Goal: Task Accomplishment & Management: Use online tool/utility

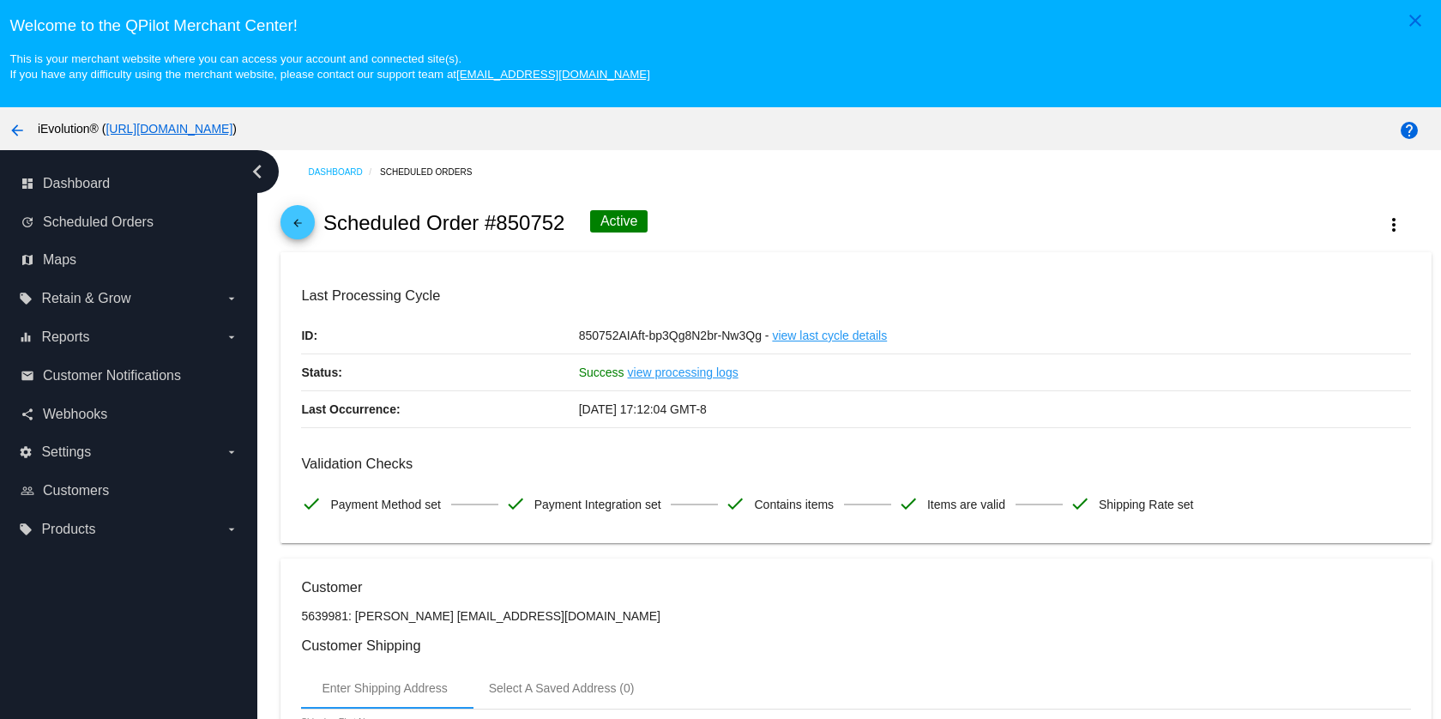
click at [307, 229] on mat-icon "arrow_back" at bounding box center [297, 227] width 21 height 21
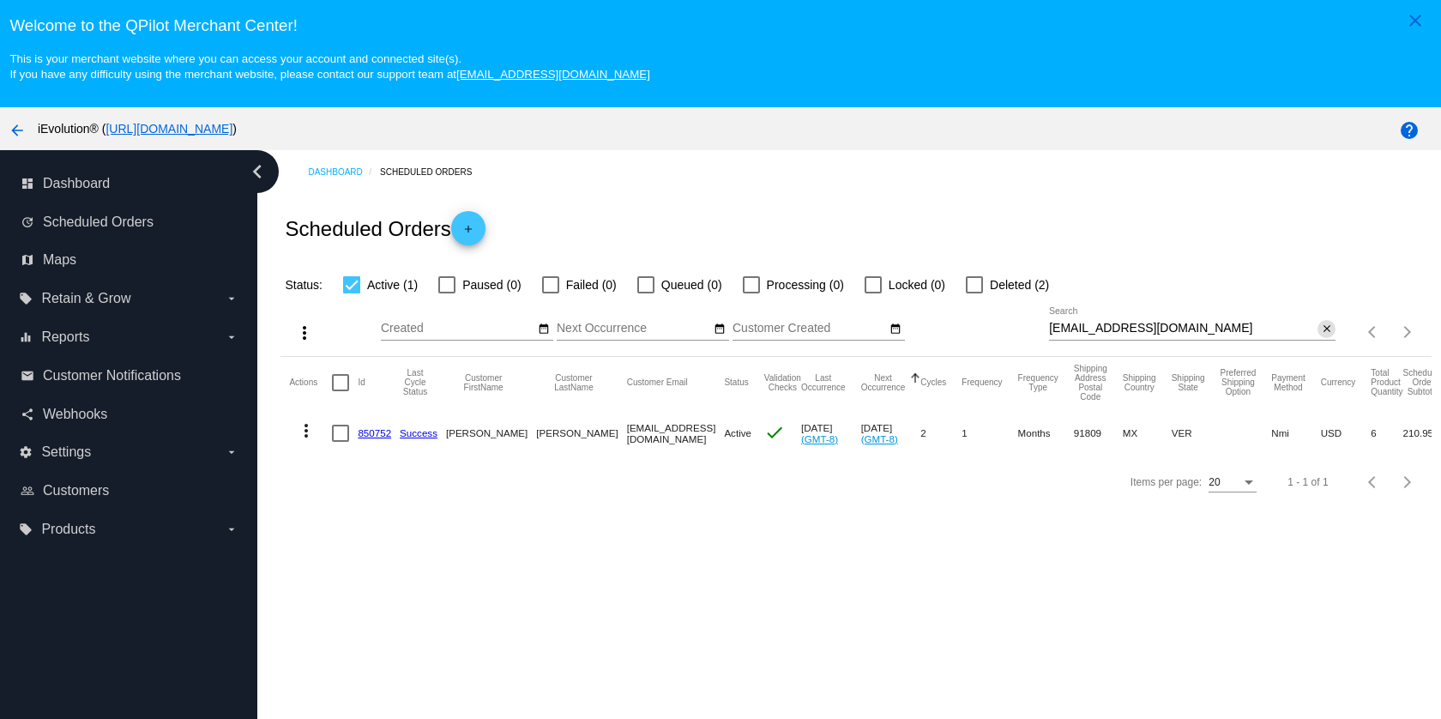
click at [1321, 327] on mat-icon "close" at bounding box center [1327, 329] width 12 height 14
click at [1316, 327] on mat-icon "search" at bounding box center [1325, 331] width 21 height 27
click at [1280, 334] on input "Search" at bounding box center [1192, 329] width 286 height 14
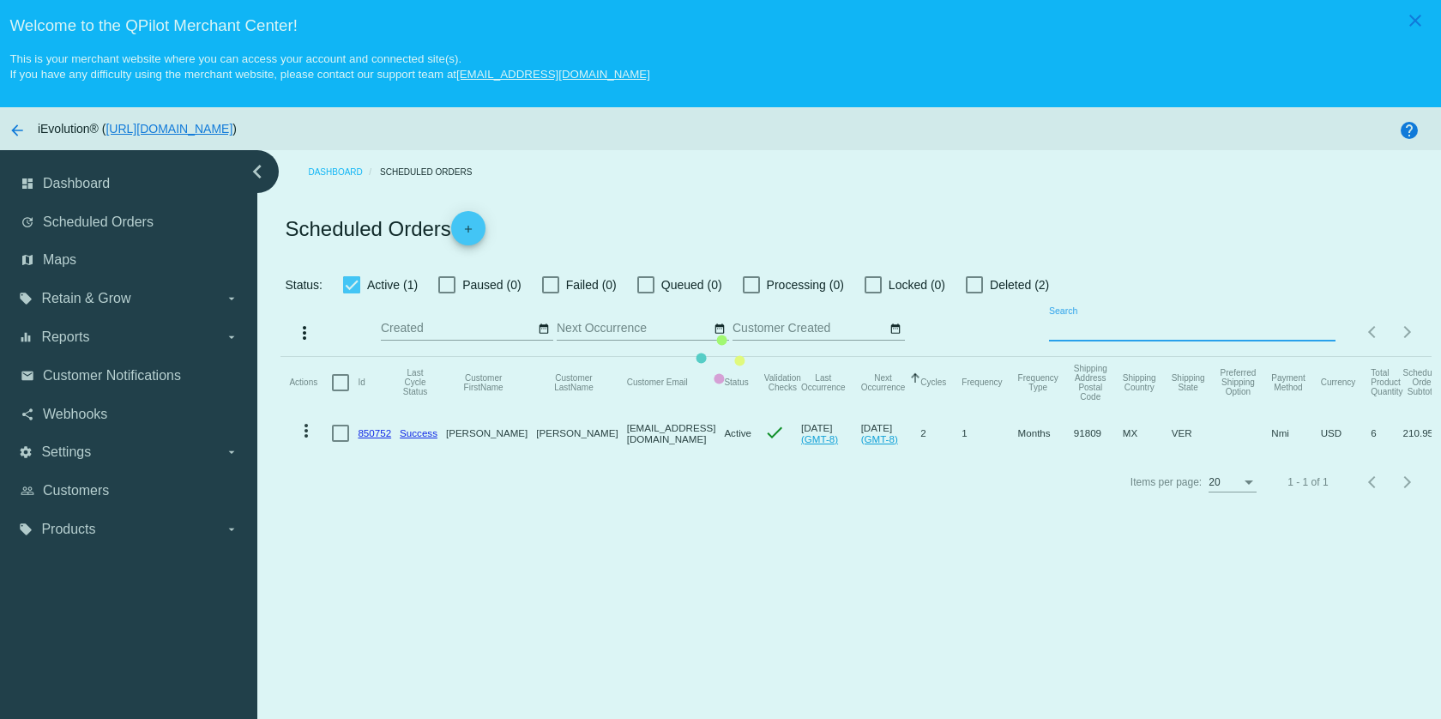
paste input "[EMAIL_ADDRESS][DOMAIN_NAME]"
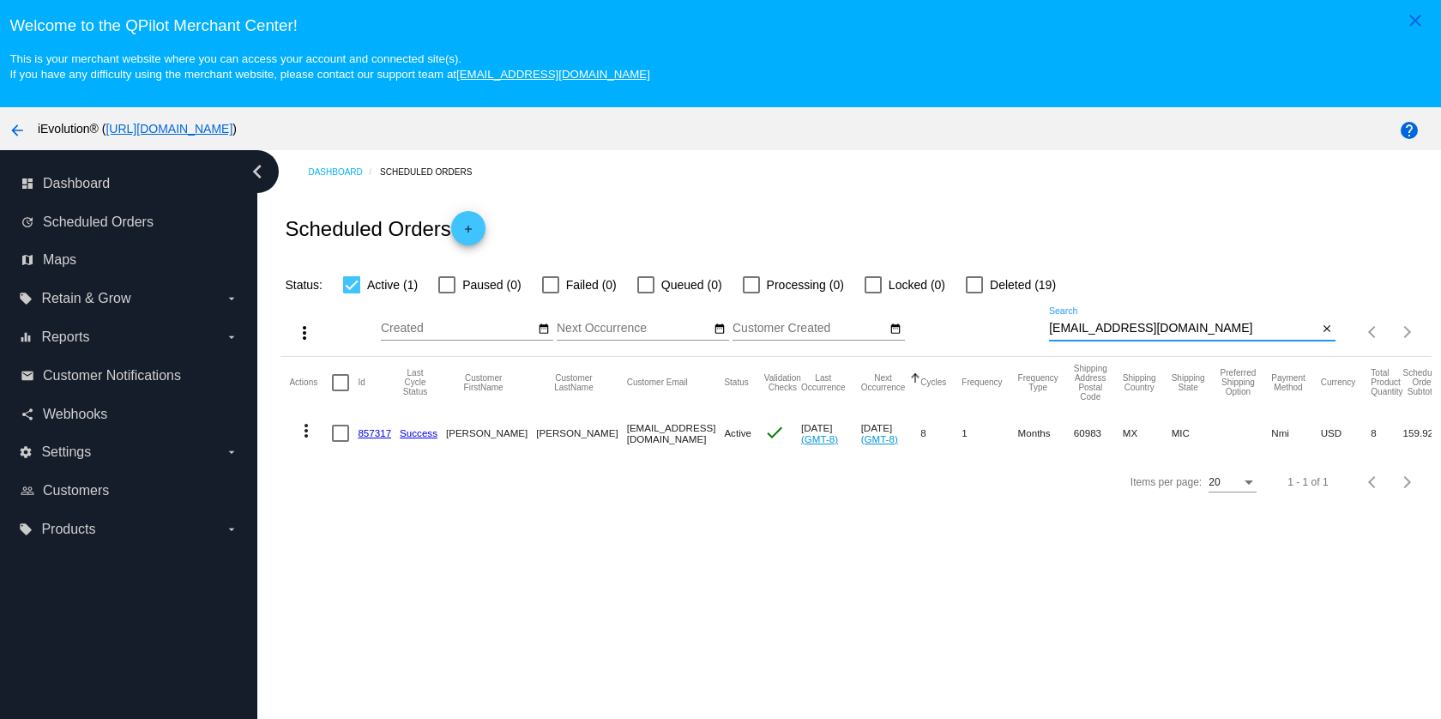
type input "[EMAIL_ADDRESS][DOMAIN_NAME]"
click at [309, 433] on mat-icon "more_vert" at bounding box center [306, 430] width 21 height 21
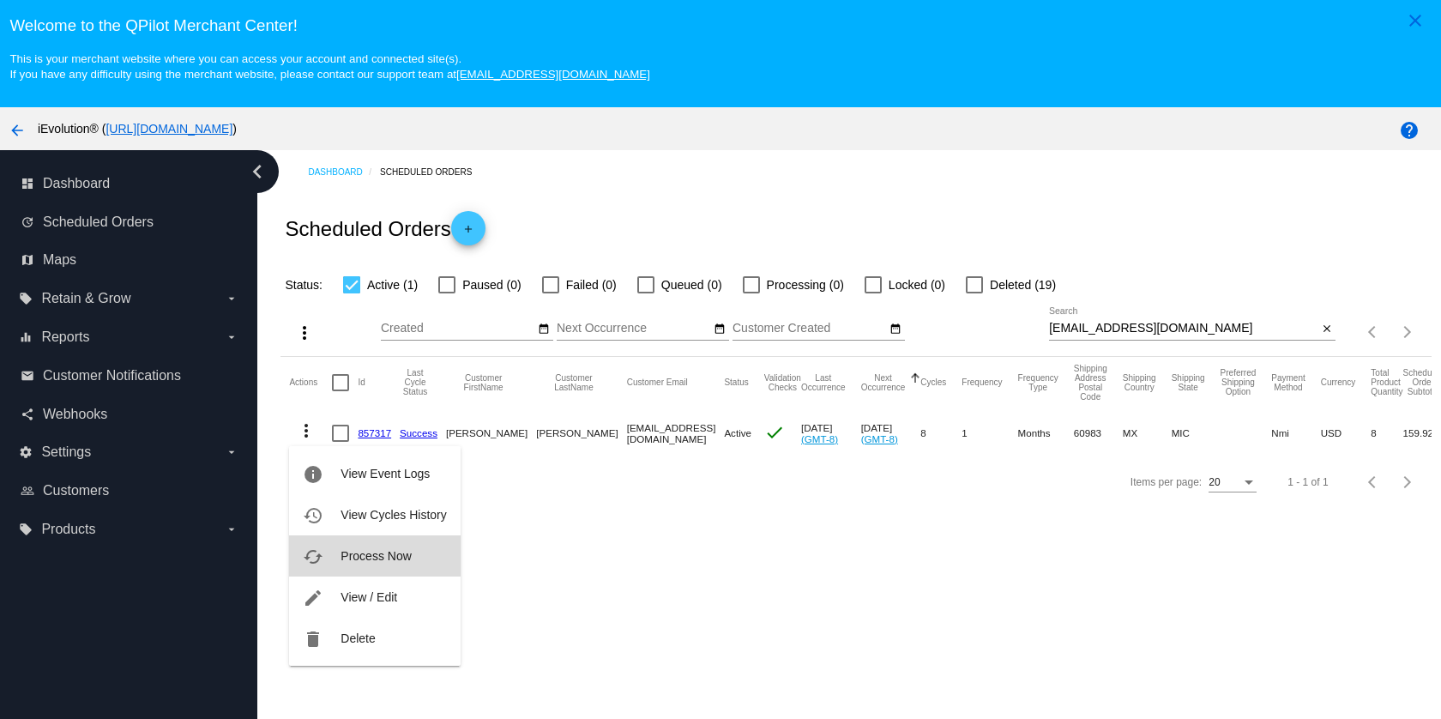
click at [383, 561] on span "Process Now" at bounding box center [375, 556] width 70 height 14
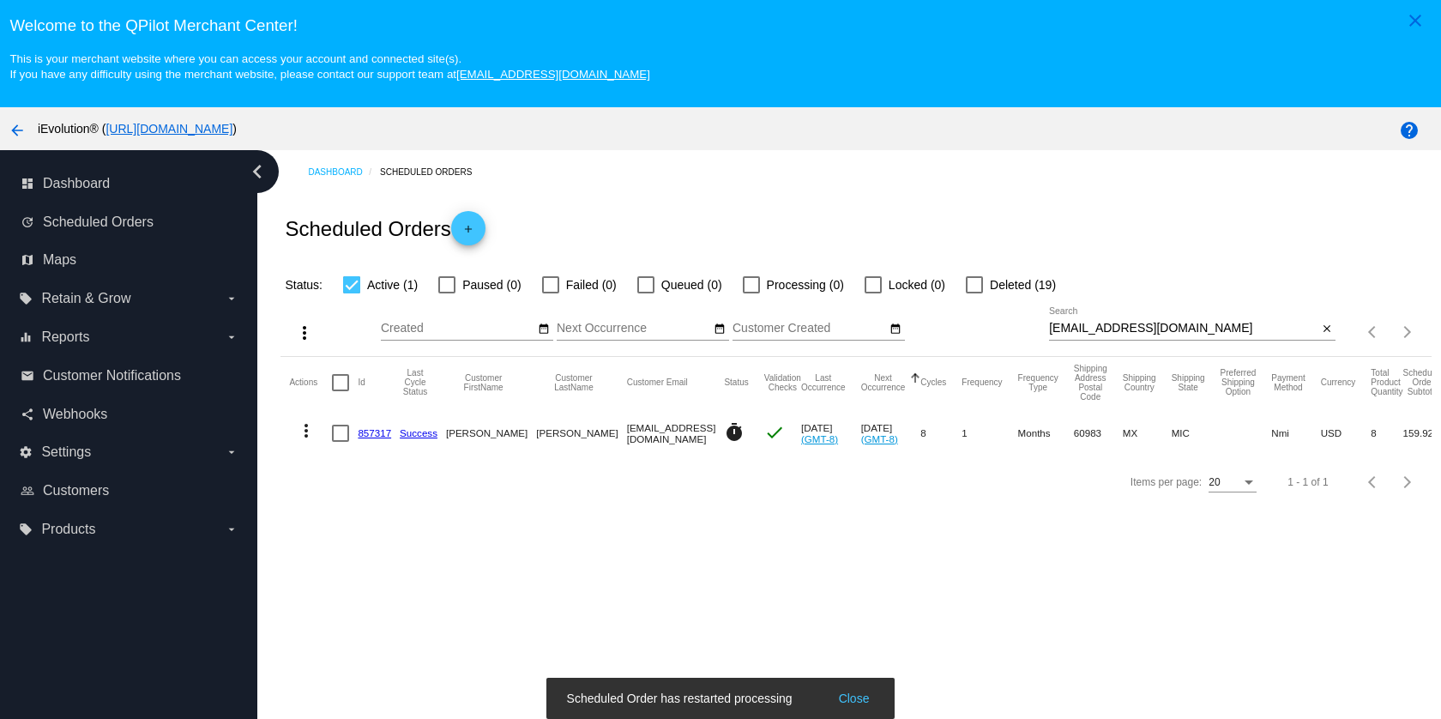
click at [382, 433] on link "857317" at bounding box center [374, 432] width 33 height 11
